Goal: Information Seeking & Learning: Learn about a topic

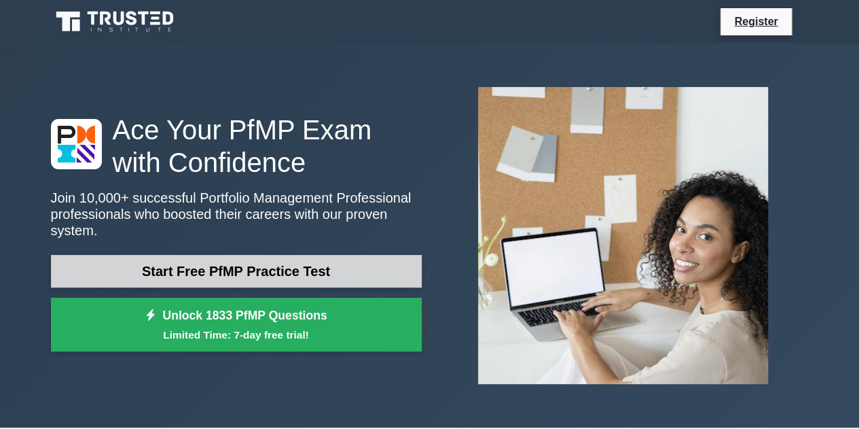
click at [238, 259] on link "Start Free PfMP Practice Test" at bounding box center [236, 271] width 371 height 33
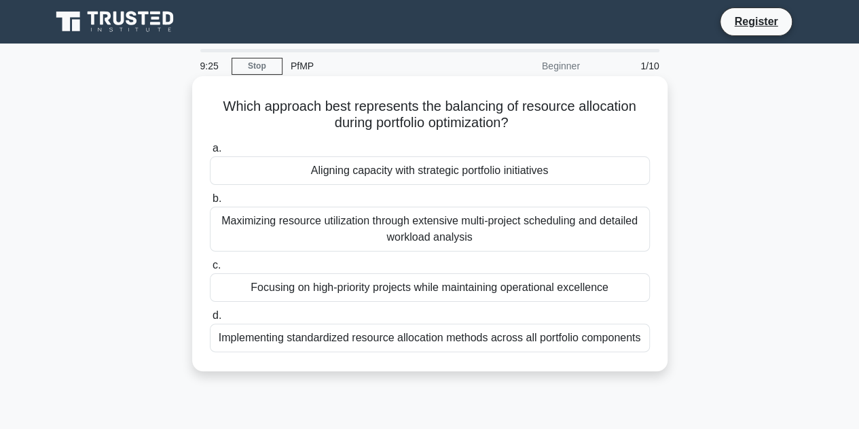
click at [405, 173] on div "Aligning capacity with strategic portfolio initiatives" at bounding box center [430, 170] width 440 height 29
click at [210, 153] on input "a. Aligning capacity with strategic portfolio initiatives" at bounding box center [210, 148] width 0 height 9
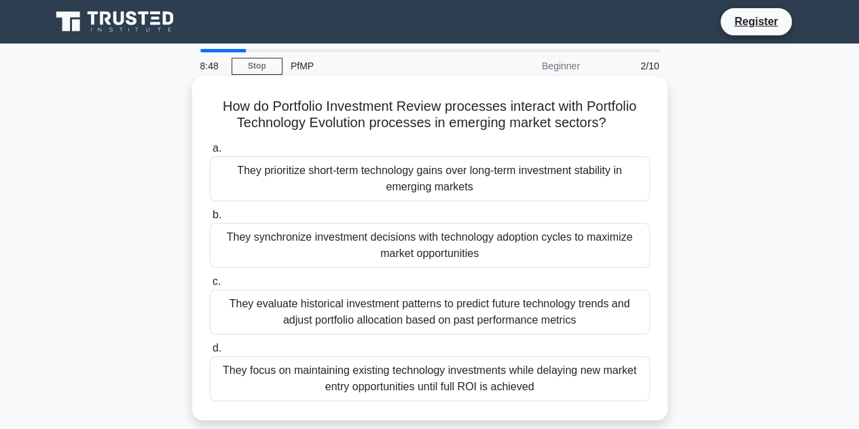
click at [628, 309] on div "They evaluate historical investment patterns to predict future technology trend…" at bounding box center [430, 311] width 440 height 45
click at [210, 286] on input "c. They evaluate historical investment patterns to predict future technology tr…" at bounding box center [210, 281] width 0 height 9
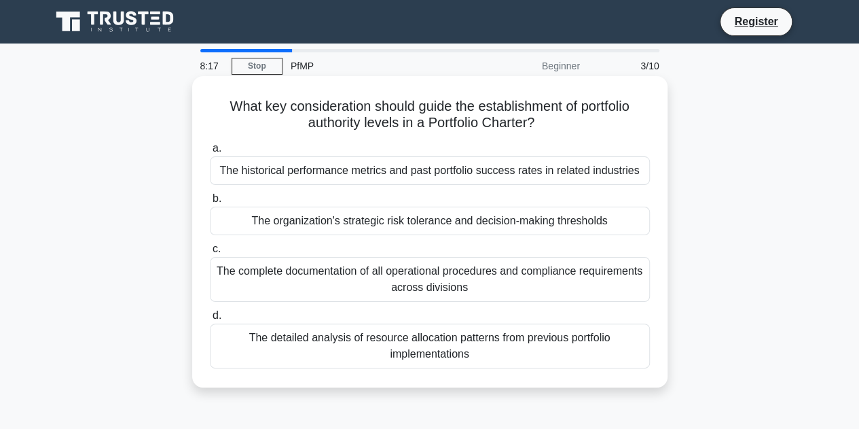
click at [288, 219] on div "The organization's strategic risk tolerance and decision-making thresholds" at bounding box center [430, 220] width 440 height 29
click at [210, 203] on input "b. The organization's strategic risk tolerance and decision-making thresholds" at bounding box center [210, 198] width 0 height 9
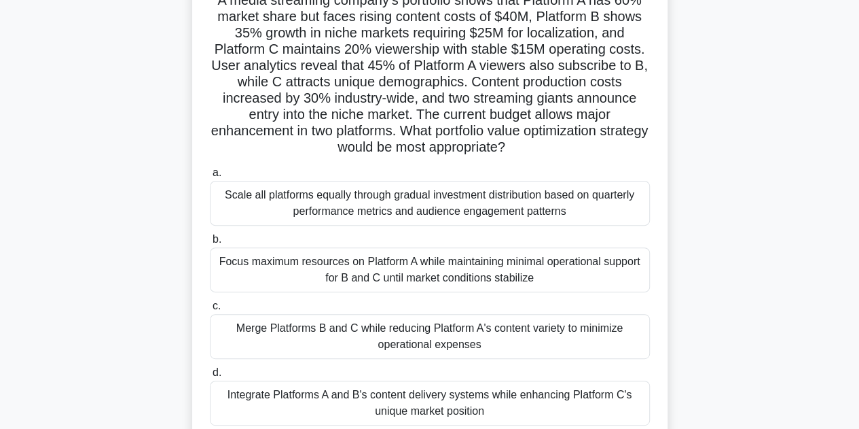
scroll to position [136, 0]
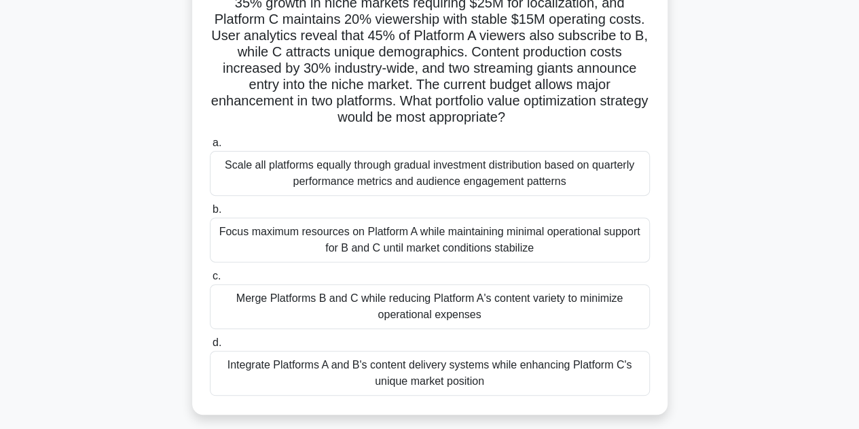
click at [448, 179] on div "Scale all platforms equally through gradual investment distribution based on qu…" at bounding box center [430, 173] width 440 height 45
click at [210, 147] on input "a. Scale all platforms equally through gradual investment distribution based on…" at bounding box center [210, 143] width 0 height 9
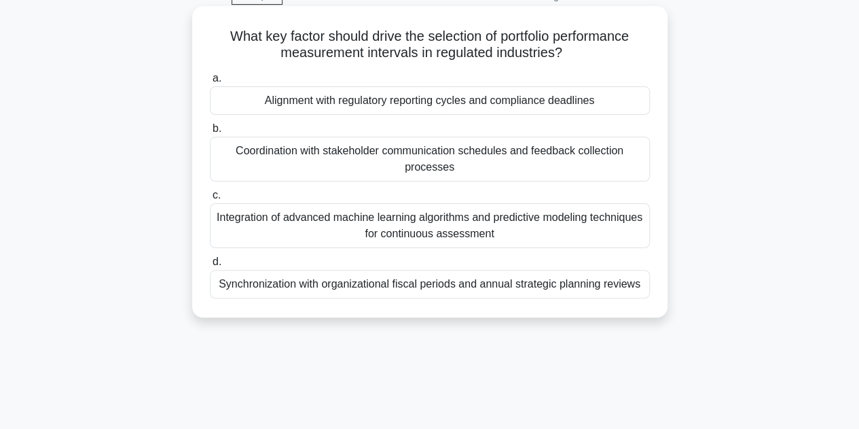
scroll to position [67, 0]
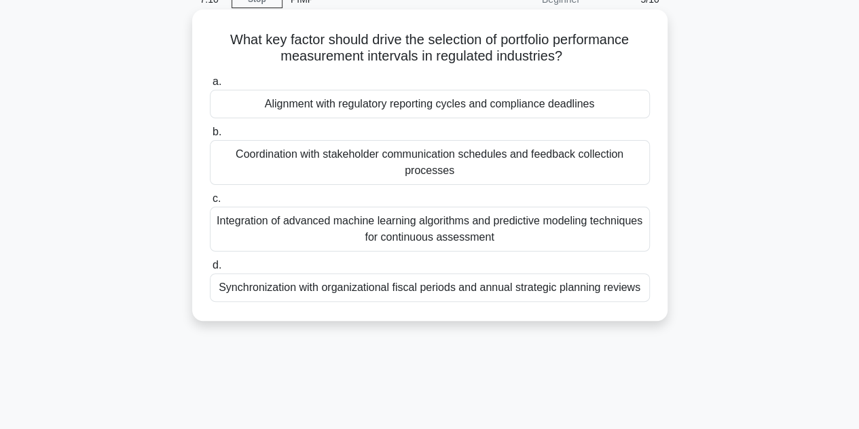
click at [496, 146] on div "Coordination with stakeholder communication schedules and feedback collection p…" at bounding box center [430, 162] width 440 height 45
click at [210, 137] on input "b. Coordination with stakeholder communication schedules and feedback collectio…" at bounding box center [210, 132] width 0 height 9
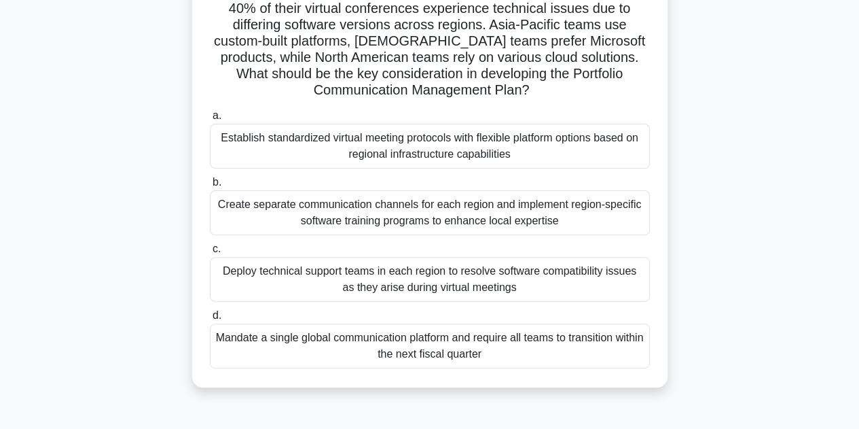
scroll to position [136, 0]
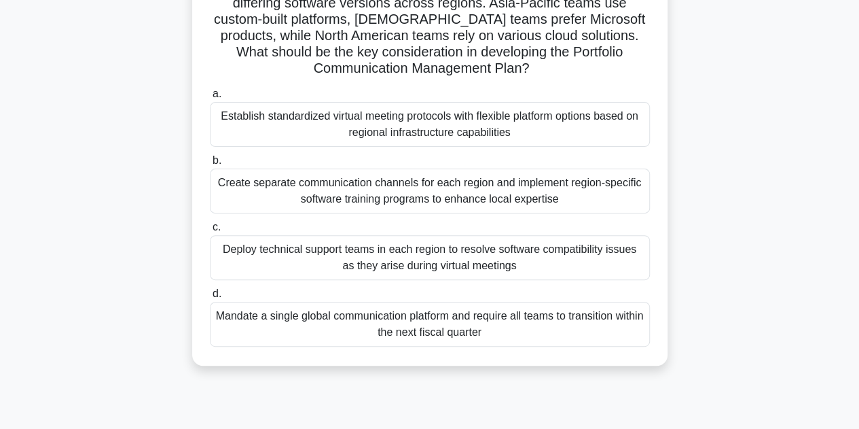
click at [469, 125] on div "Establish standardized virtual meeting protocols with flexible platform options…" at bounding box center [430, 124] width 440 height 45
click at [210, 98] on input "a. Establish standardized virtual meeting protocols with flexible platform opti…" at bounding box center [210, 94] width 0 height 9
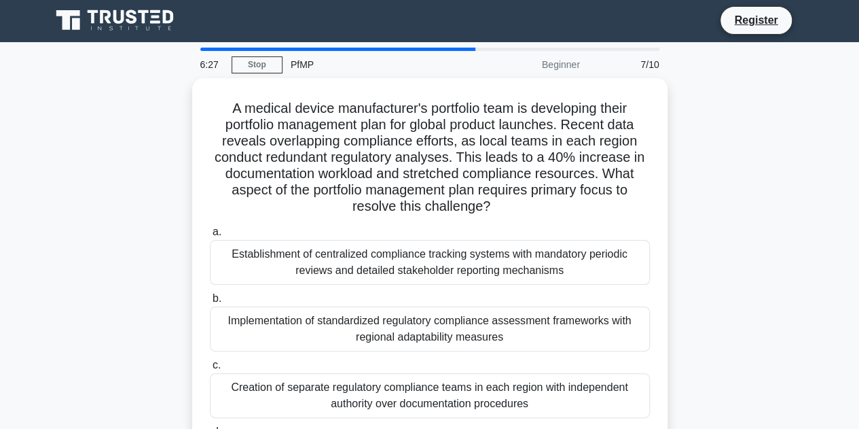
scroll to position [0, 0]
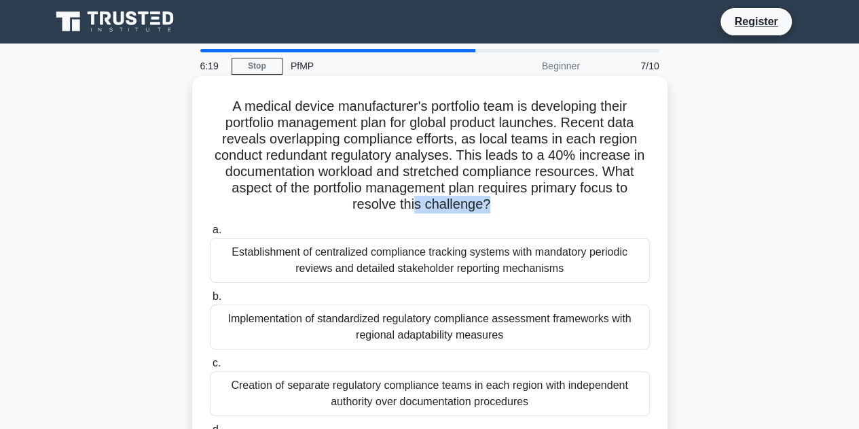
drag, startPoint x: 486, startPoint y: 204, endPoint x: 414, endPoint y: 204, distance: 72.7
click at [414, 204] on h5 "A medical device manufacturer's portfolio team is developing their portfolio ma…" at bounding box center [430, 155] width 443 height 115
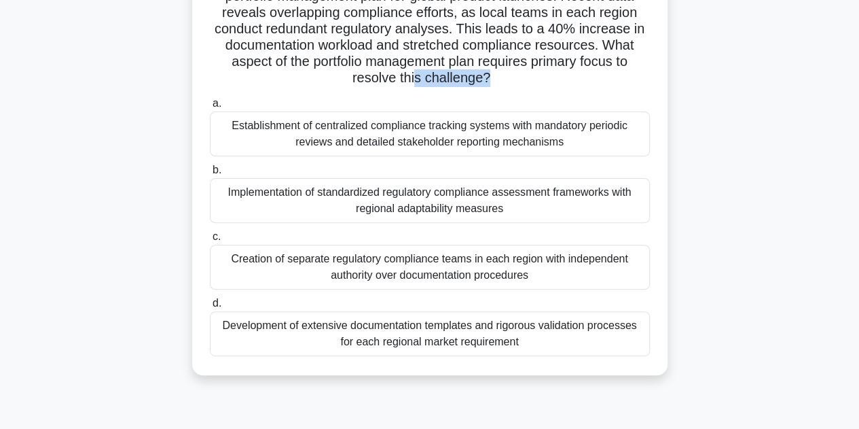
scroll to position [136, 0]
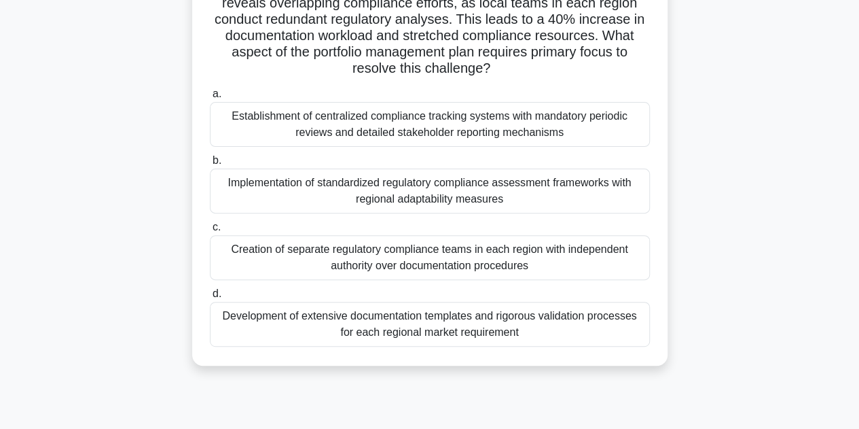
click at [225, 129] on div "Establishment of centralized compliance tracking systems with mandatory periodi…" at bounding box center [430, 124] width 440 height 45
click at [210, 98] on input "a. Establishment of centralized compliance tracking systems with mandatory peri…" at bounding box center [210, 94] width 0 height 9
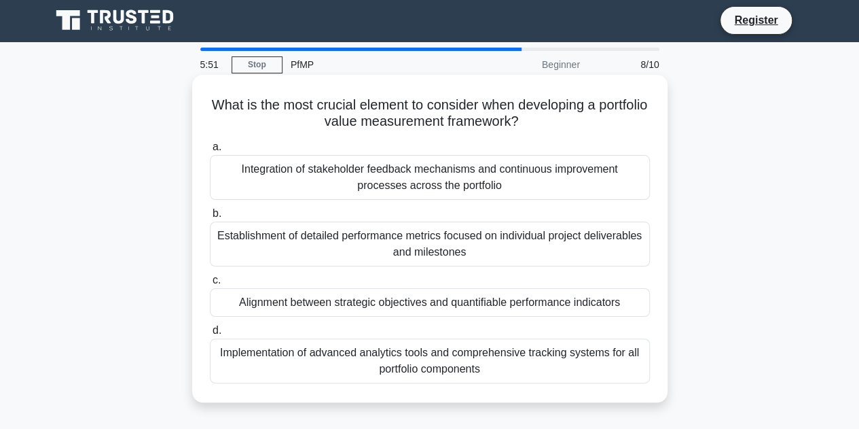
scroll to position [0, 0]
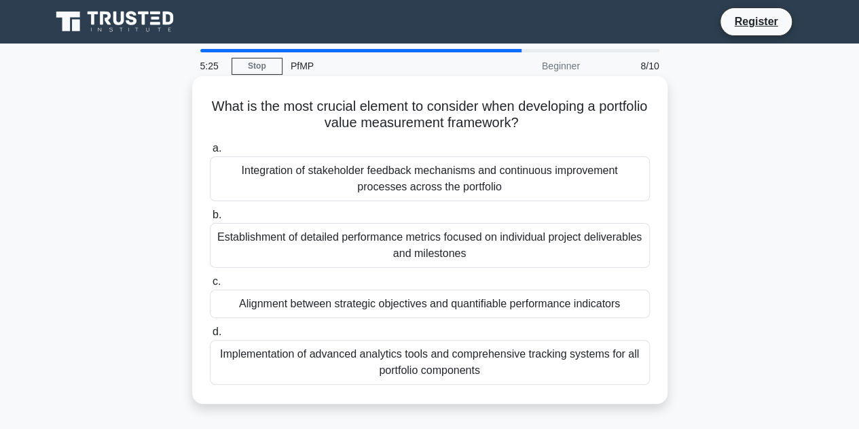
click at [363, 363] on div "Implementation of advanced analytics tools and comprehensive tracking systems f…" at bounding box center [430, 362] width 440 height 45
click at [210, 336] on input "d. Implementation of advanced analytics tools and comprehensive tracking system…" at bounding box center [210, 331] width 0 height 9
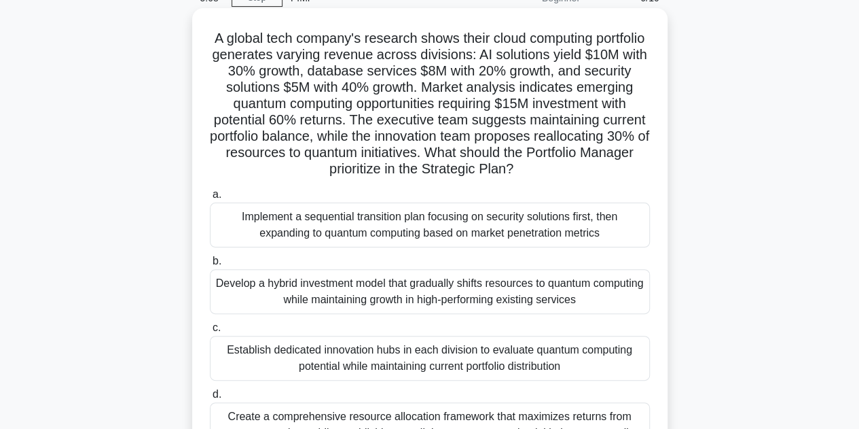
scroll to position [136, 0]
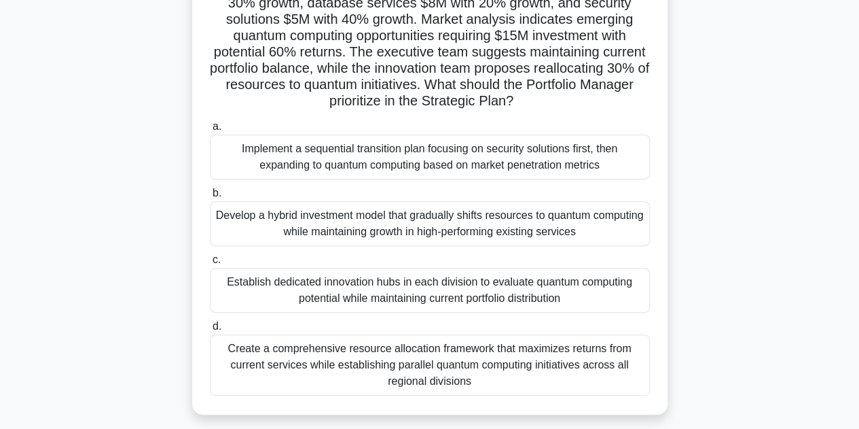
click at [291, 370] on div "Create a comprehensive resource allocation framework that maximizes returns fro…" at bounding box center [430, 364] width 440 height 61
click at [210, 331] on input "d. Create a comprehensive resource allocation framework that maximizes returns …" at bounding box center [210, 326] width 0 height 9
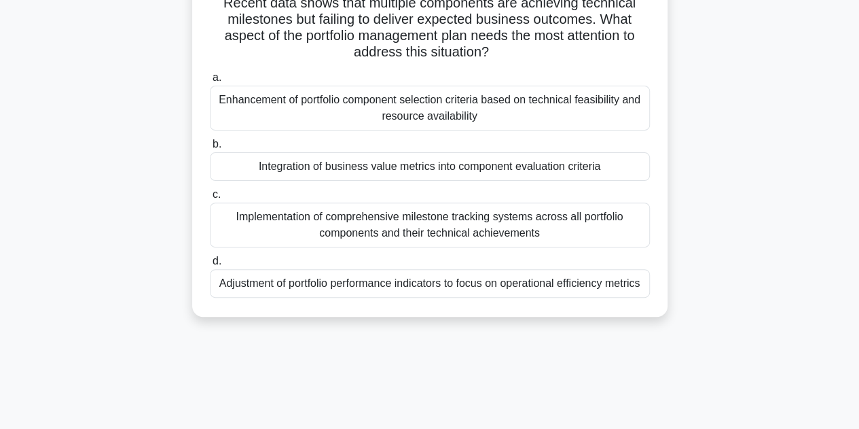
click at [325, 164] on div "Integration of business value metrics into component evaluation criteria" at bounding box center [430, 166] width 440 height 29
click at [210, 149] on input "b. Integration of business value metrics into component evaluation criteria" at bounding box center [210, 144] width 0 height 9
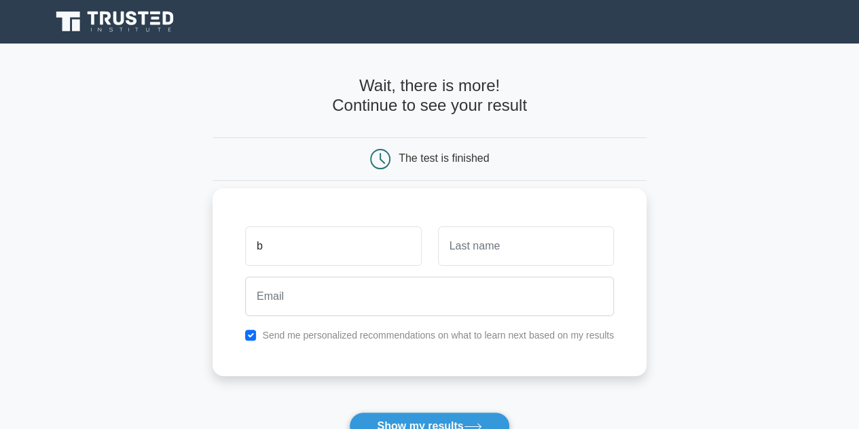
type input "b"
click at [552, 255] on input "text" at bounding box center [526, 245] width 176 height 39
type input "m"
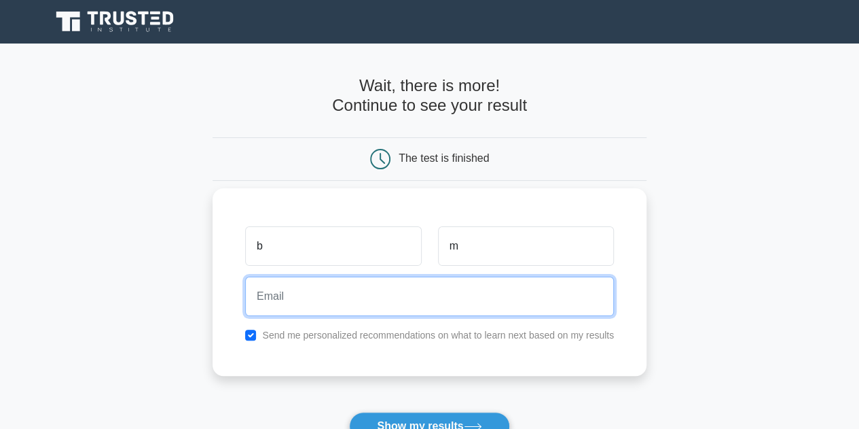
click at [450, 291] on input "email" at bounding box center [429, 295] width 369 height 39
type input "bayanalmalki@gmail.com"
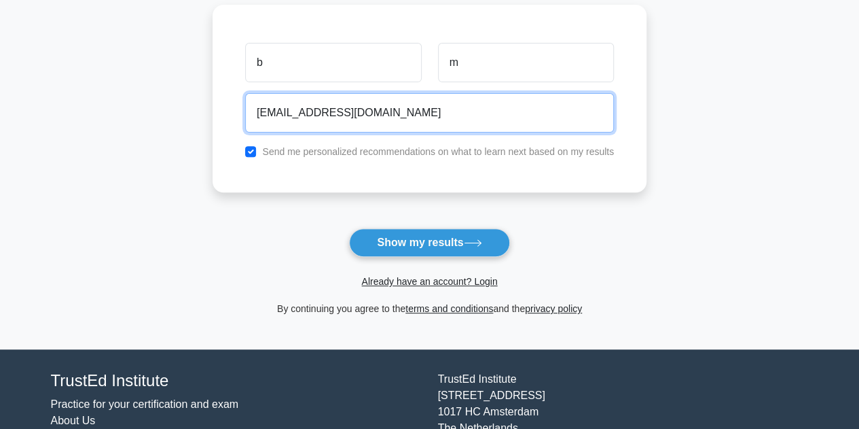
scroll to position [204, 0]
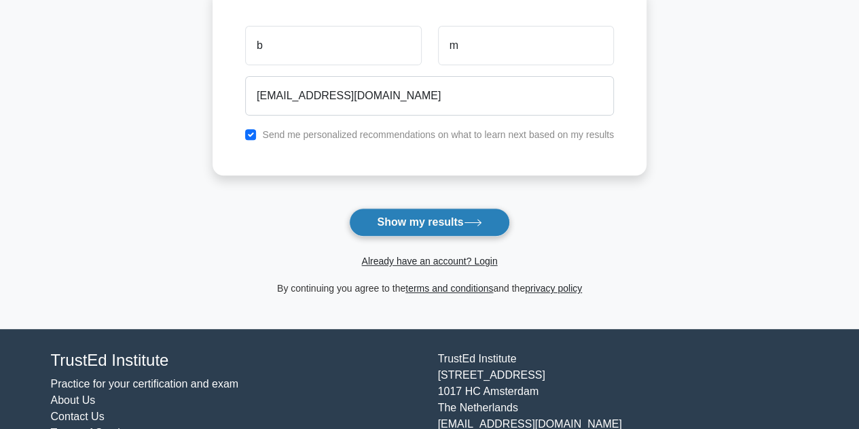
click at [420, 219] on button "Show my results" at bounding box center [429, 222] width 160 height 29
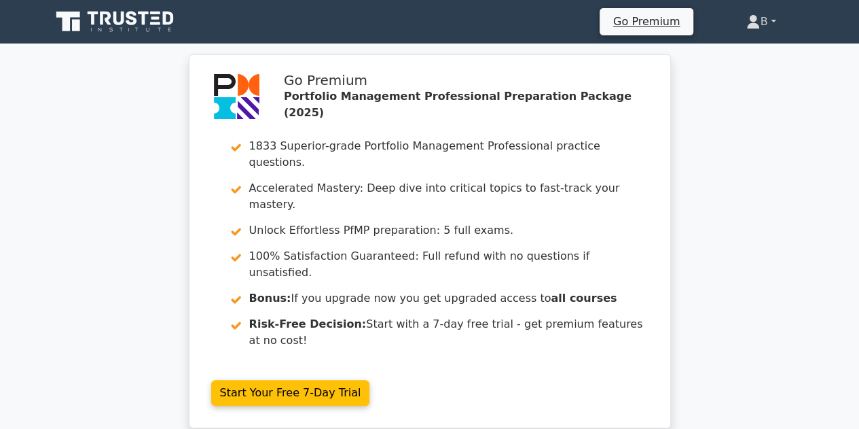
click at [763, 22] on link "B" at bounding box center [761, 21] width 94 height 27
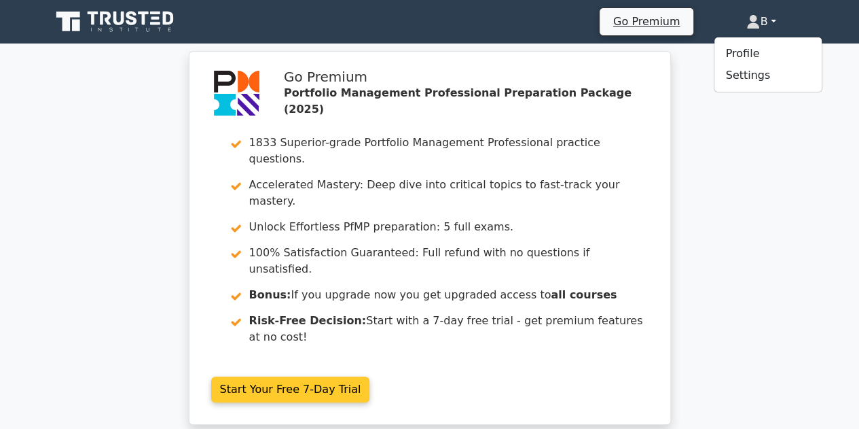
click at [317, 376] on link "Start Your Free 7-Day Trial" at bounding box center [290, 389] width 159 height 26
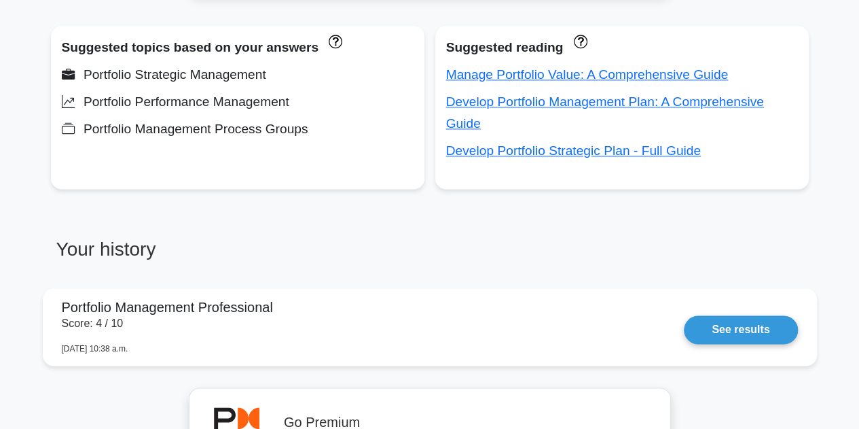
scroll to position [951, 0]
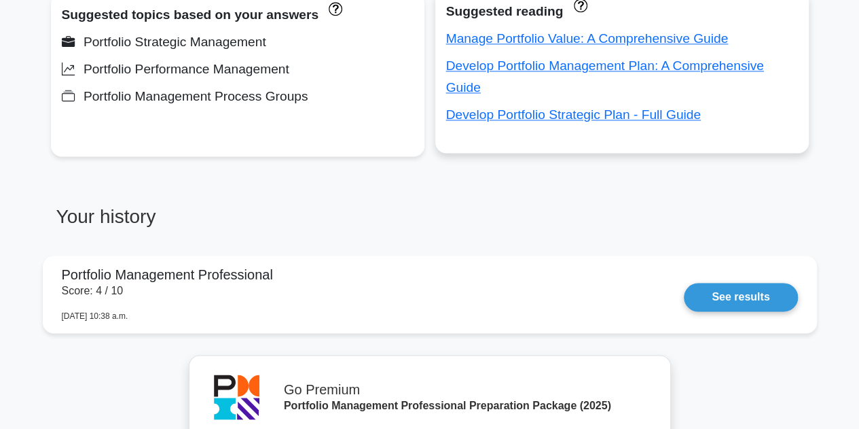
click at [460, 46] on div "Manage Portfolio Value: A Comprehensive Guide" at bounding box center [622, 39] width 352 height 22
click at [460, 42] on link "Manage Portfolio Value: A Comprehensive Guide" at bounding box center [587, 38] width 283 height 14
click at [465, 114] on link "Develop Portfolio Strategic Plan - Full Guide" at bounding box center [573, 114] width 255 height 14
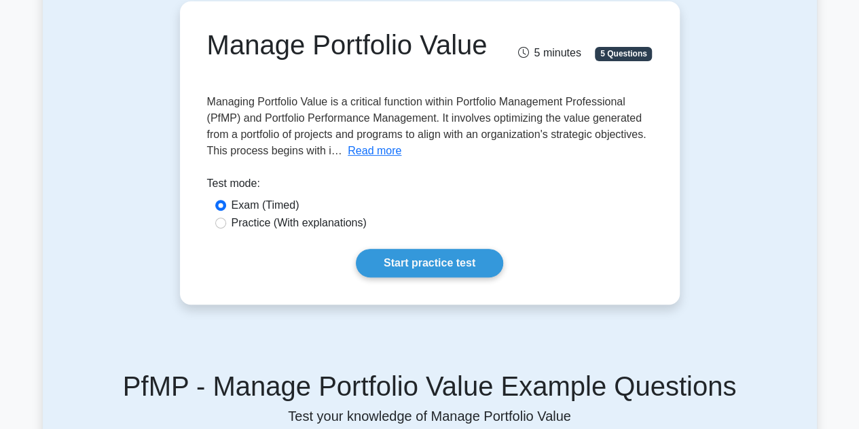
scroll to position [136, 0]
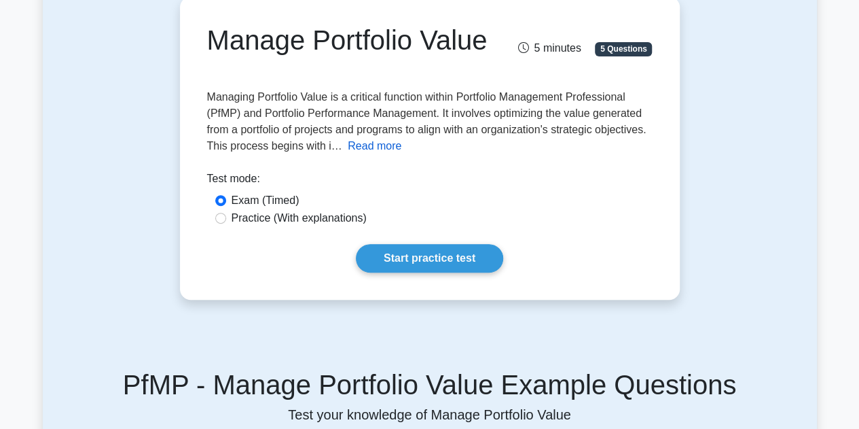
click at [380, 145] on button "Read more" at bounding box center [375, 146] width 54 height 16
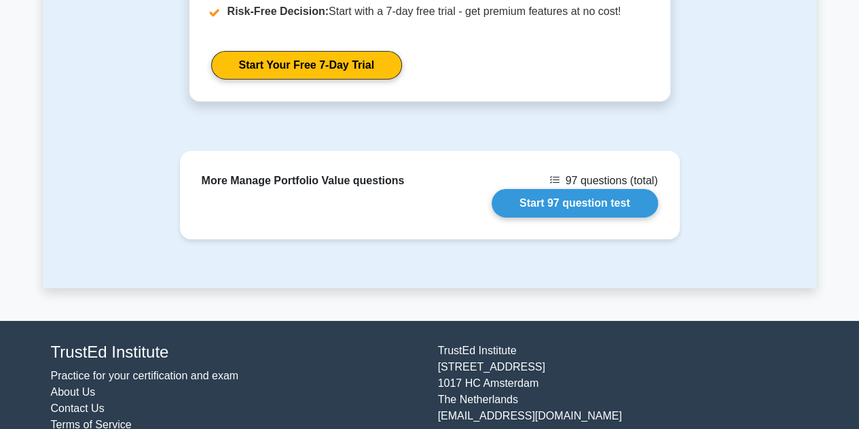
scroll to position [2398, 0]
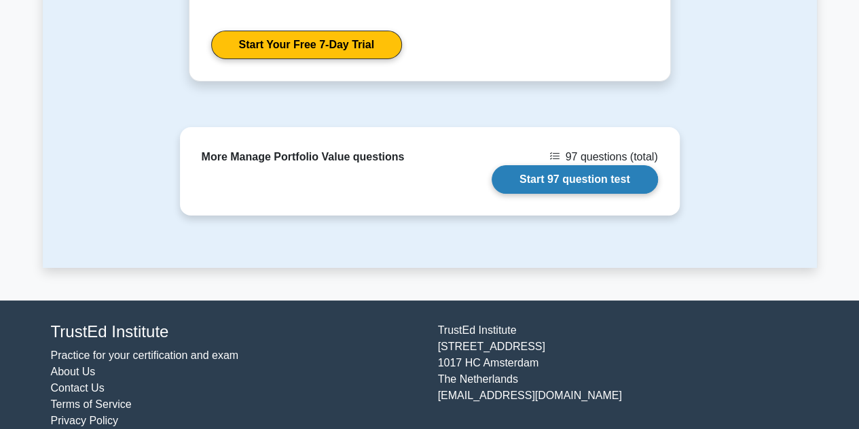
click at [552, 165] on link "Start 97 question test" at bounding box center [575, 179] width 166 height 29
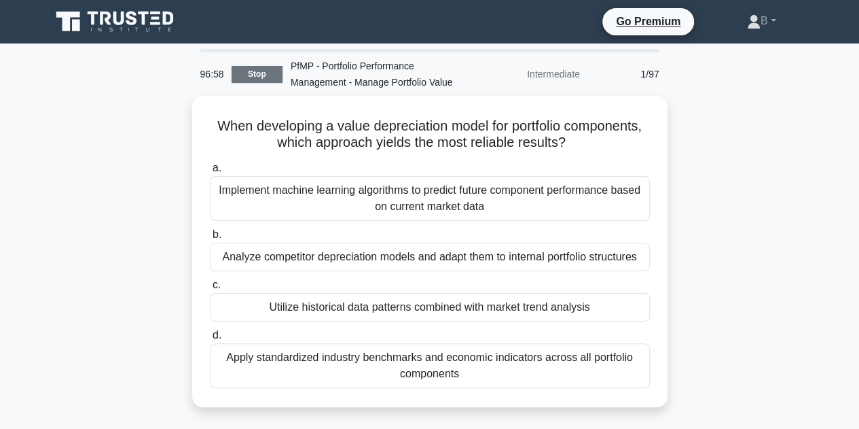
click at [254, 77] on link "Stop" at bounding box center [257, 74] width 51 height 17
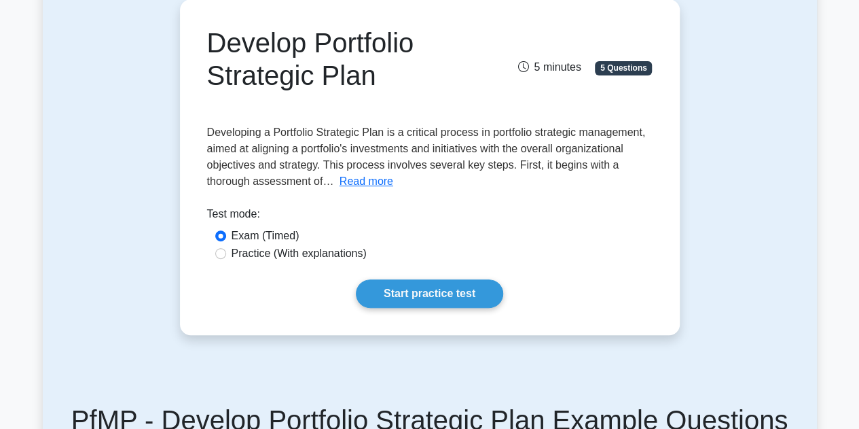
scroll to position [136, 0]
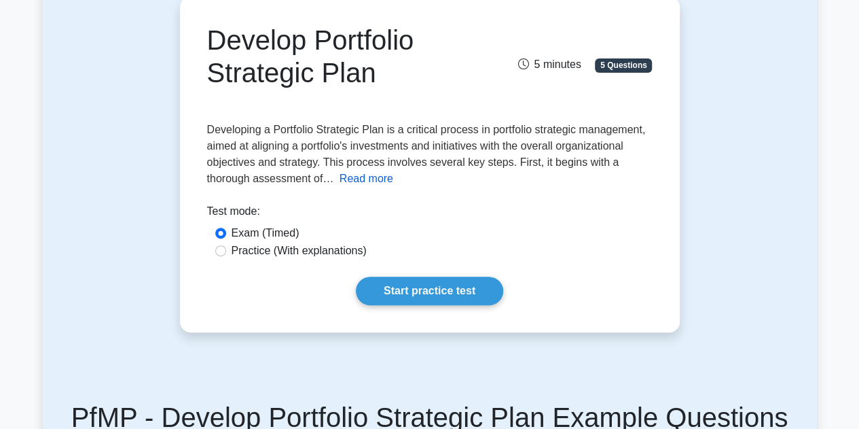
click at [359, 183] on button "Read more" at bounding box center [367, 178] width 54 height 16
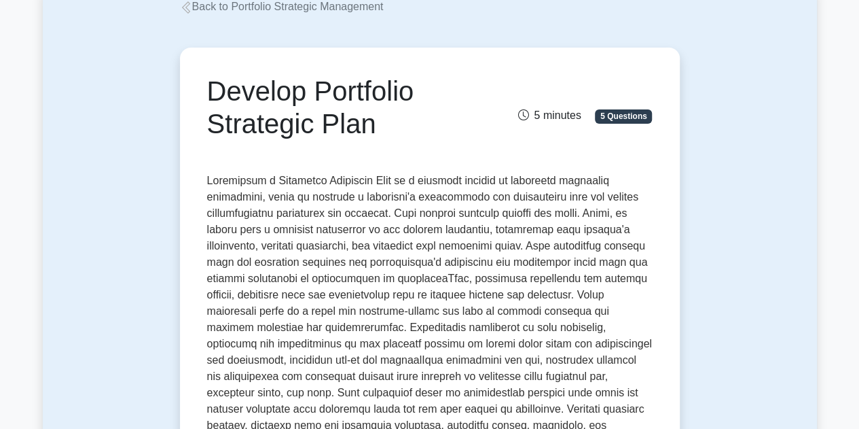
scroll to position [68, 0]
